Goal: Task Accomplishment & Management: Use online tool/utility

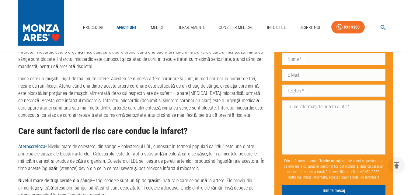
scroll to position [350, 0]
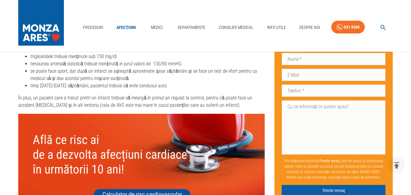
scroll to position [1675, 0]
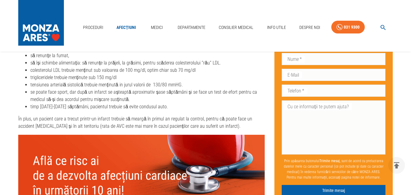
click at [144, 163] on img at bounding box center [141, 184] width 247 height 99
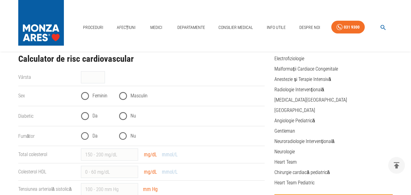
scroll to position [110, 0]
click at [101, 75] on input "40" at bounding box center [93, 77] width 24 height 12
click at [101, 75] on input "41" at bounding box center [93, 77] width 24 height 12
click at [101, 75] on input "42" at bounding box center [93, 77] width 24 height 12
click at [101, 75] on input "43" at bounding box center [93, 77] width 24 height 12
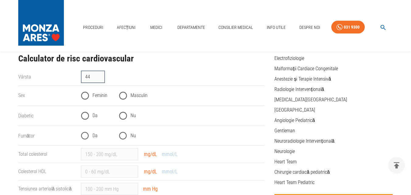
click at [101, 75] on input "44" at bounding box center [93, 77] width 24 height 12
click at [101, 75] on input "45" at bounding box center [93, 77] width 24 height 12
click at [101, 75] on input "46" at bounding box center [93, 77] width 24 height 12
click at [101, 75] on input "47" at bounding box center [93, 77] width 24 height 12
click at [101, 75] on input "48" at bounding box center [93, 77] width 24 height 12
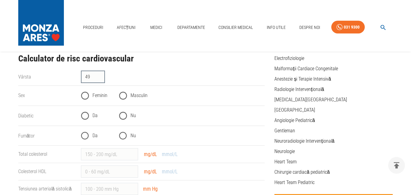
click at [101, 75] on input "49" at bounding box center [93, 77] width 24 height 12
click at [101, 75] on input "50" at bounding box center [93, 77] width 24 height 12
click at [101, 75] on input "51" at bounding box center [93, 77] width 24 height 12
click at [101, 75] on input "52" at bounding box center [93, 77] width 24 height 12
click at [101, 75] on input "53" at bounding box center [93, 77] width 24 height 12
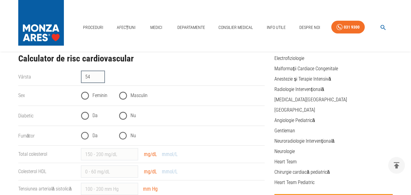
click at [101, 75] on input "54" at bounding box center [93, 77] width 24 height 12
click at [101, 75] on input "55" at bounding box center [93, 77] width 24 height 12
click at [101, 75] on input "56" at bounding box center [93, 77] width 24 height 12
click at [101, 75] on input "57" at bounding box center [93, 77] width 24 height 12
click at [101, 75] on input "58" at bounding box center [93, 77] width 24 height 12
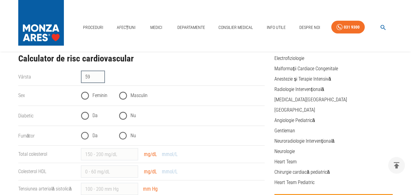
click at [101, 75] on input "59" at bounding box center [93, 77] width 24 height 12
click at [101, 75] on input "60" at bounding box center [93, 77] width 24 height 12
click at [101, 75] on input "61" at bounding box center [93, 77] width 24 height 12
click at [101, 75] on input "62" at bounding box center [93, 77] width 24 height 12
click at [101, 75] on input "63" at bounding box center [93, 77] width 24 height 12
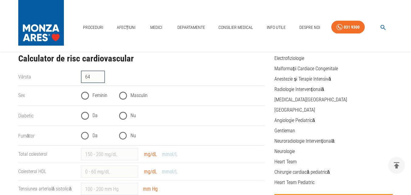
click at [101, 75] on input "64" at bounding box center [93, 77] width 24 height 12
click at [101, 75] on input "65" at bounding box center [93, 77] width 24 height 12
click at [101, 75] on input "66" at bounding box center [93, 77] width 24 height 12
click at [101, 75] on input "67" at bounding box center [93, 77] width 24 height 12
click at [101, 75] on input "68" at bounding box center [93, 77] width 24 height 12
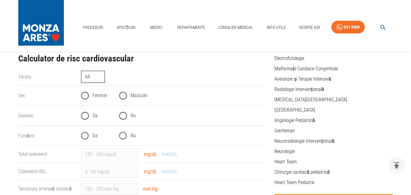
click at [101, 75] on input "69" at bounding box center [93, 77] width 24 height 12
type input "70"
click at [101, 75] on input "70" at bounding box center [93, 77] width 24 height 12
click at [86, 96] on input "Feminin" at bounding box center [85, 95] width 15 height 15
radio input "true"
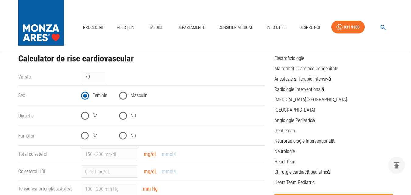
click at [86, 115] on input "Da" at bounding box center [85, 115] width 15 height 15
radio input "true"
click at [124, 137] on input "Nu" at bounding box center [123, 135] width 15 height 15
radio input "true"
click at [126, 157] on input "Total colesterol" at bounding box center [109, 154] width 57 height 12
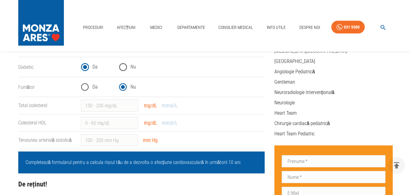
scroll to position [146, 0]
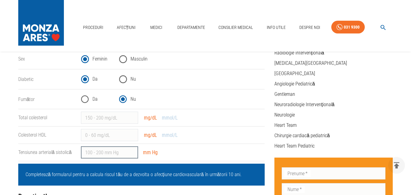
drag, startPoint x: 128, startPoint y: 150, endPoint x: 132, endPoint y: 150, distance: 3.7
click at [132, 150] on input "Tensiunea arterială sistolică" at bounding box center [109, 152] width 57 height 12
type input "1"
click at [132, 150] on input "1" at bounding box center [109, 152] width 57 height 12
click at [120, 118] on input "Total colesterol" at bounding box center [109, 118] width 57 height 12
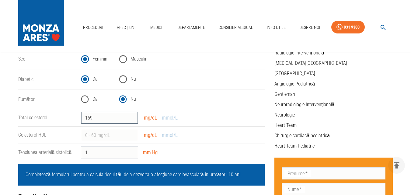
click at [132, 116] on input "159" at bounding box center [109, 118] width 57 height 12
type input "158"
click at [132, 120] on input "158" at bounding box center [109, 118] width 57 height 12
click at [120, 135] on input "Colesterol HDL" at bounding box center [109, 135] width 57 height 12
type input "-1"
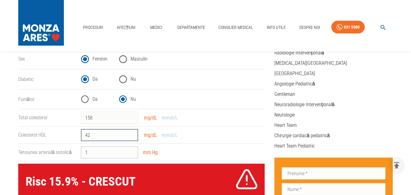
type input "42"
click at [103, 154] on input "1" at bounding box center [109, 152] width 57 height 12
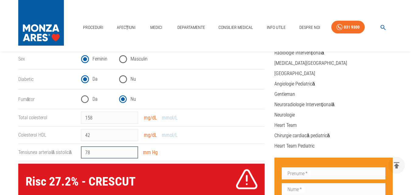
type input "78"
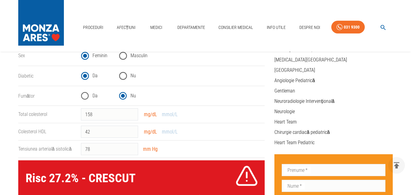
scroll to position [170, 0]
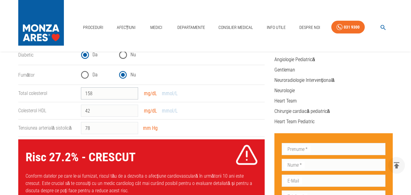
click at [95, 94] on input "158" at bounding box center [109, 93] width 57 height 12
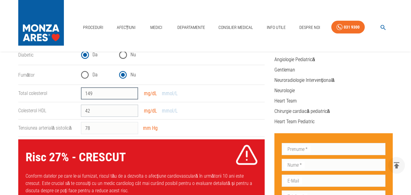
type input "149"
click at [92, 110] on input "42" at bounding box center [109, 111] width 57 height 12
type input "4"
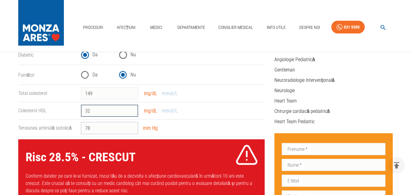
type input "32"
click at [95, 128] on input "78" at bounding box center [109, 128] width 57 height 12
type input "7"
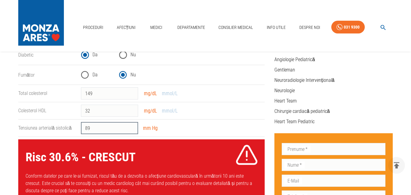
type input "89"
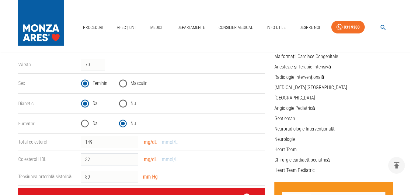
scroll to position [134, 0]
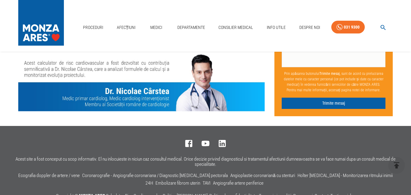
scroll to position [825, 0]
